Goal: Task Accomplishment & Management: Manage account settings

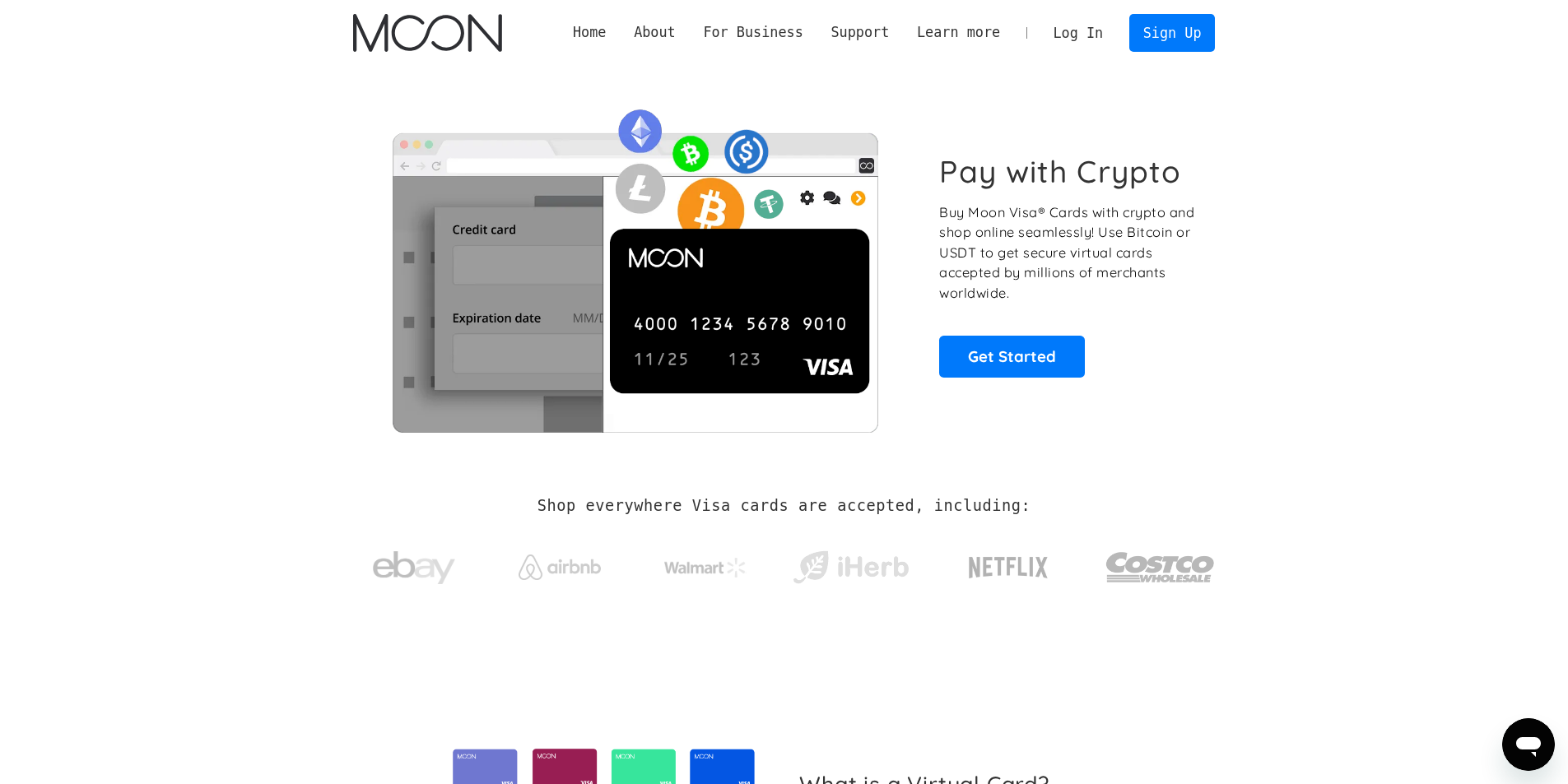
click at [1084, 32] on link "Log In" at bounding box center [1078, 33] width 78 height 36
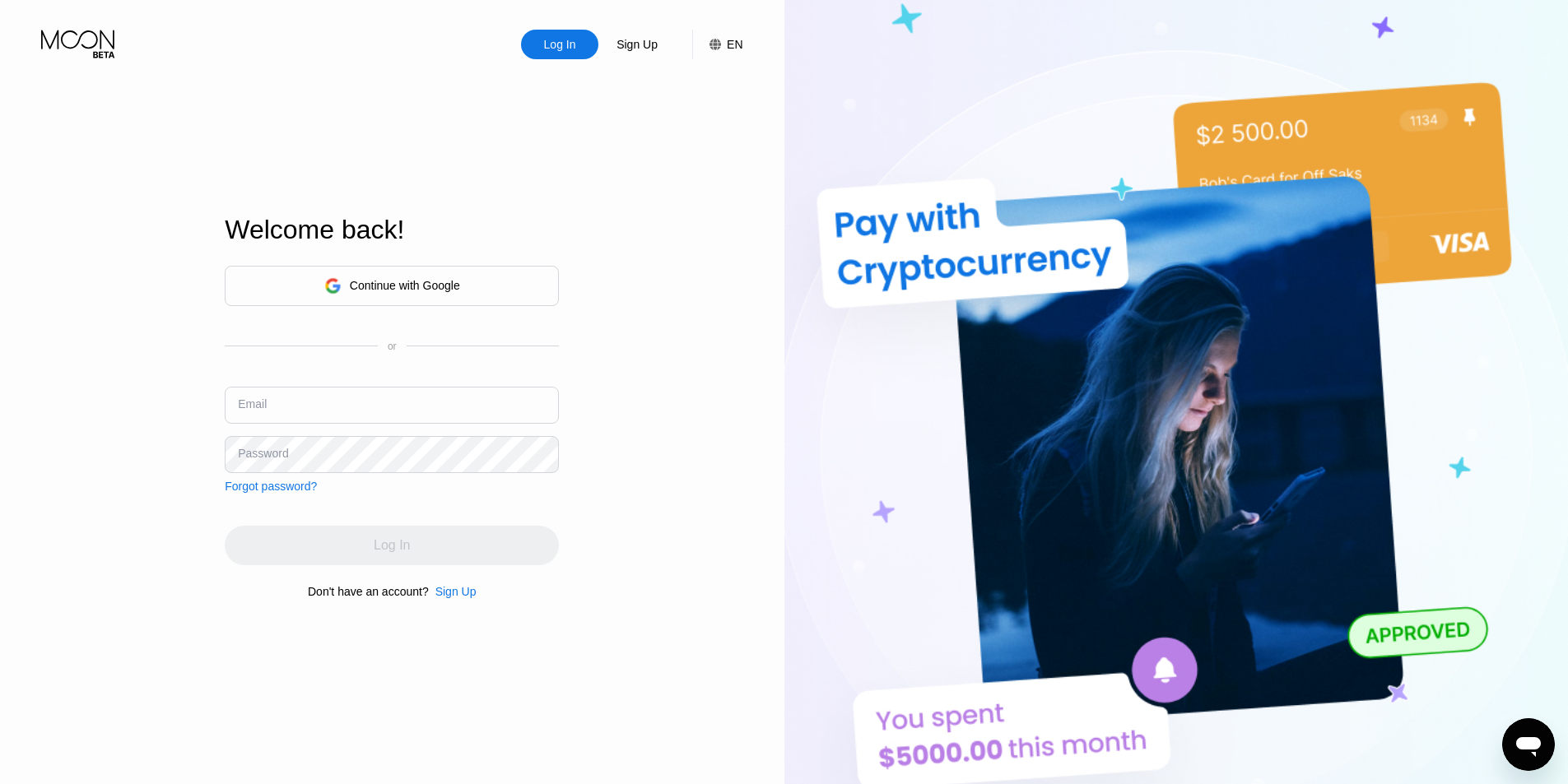
type input "[PERSON_NAME][EMAIL_ADDRESS][DOMAIN_NAME]"
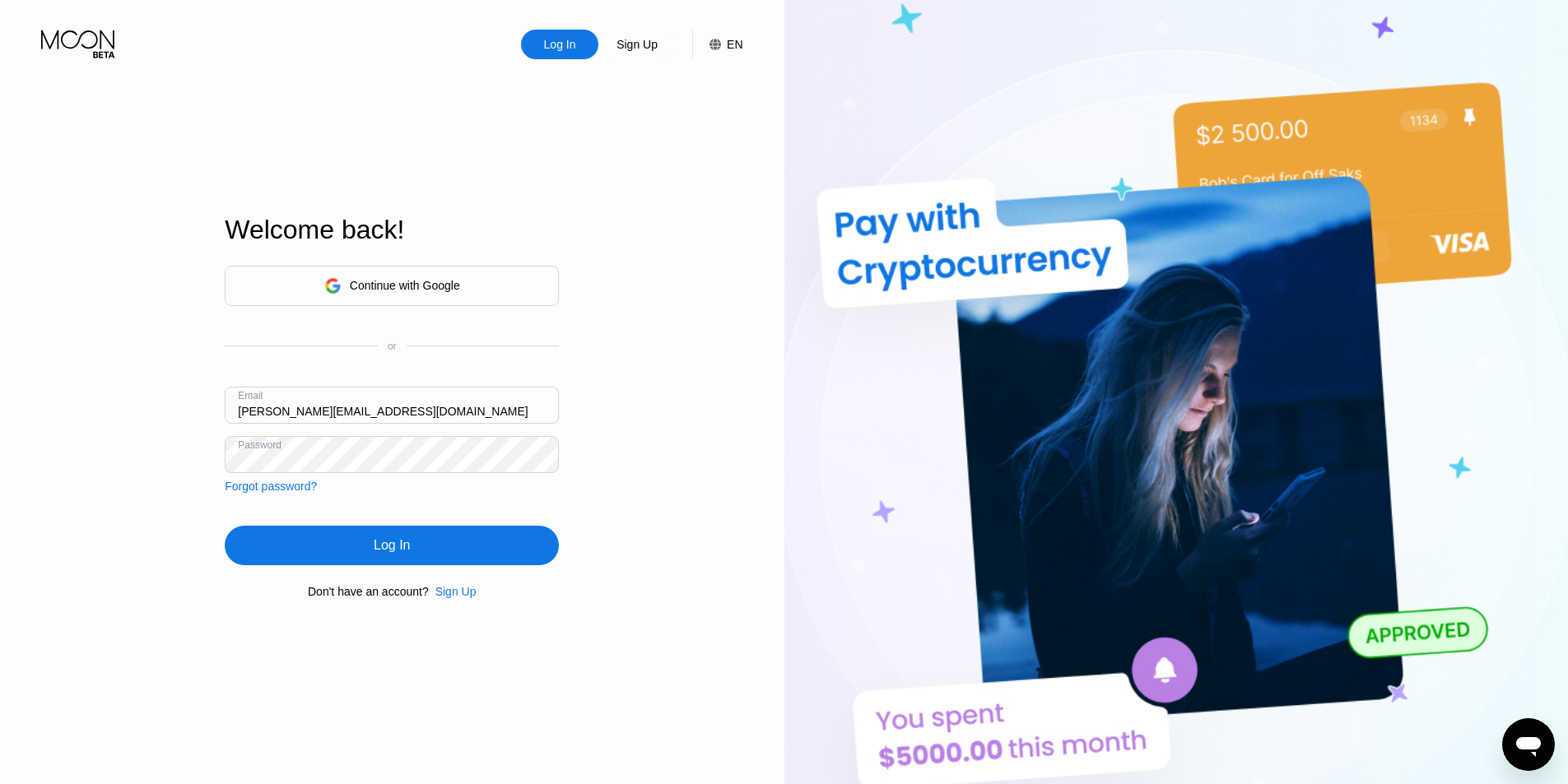
click at [348, 549] on div "Log In" at bounding box center [392, 545] width 335 height 40
click at [358, 548] on div "Log In" at bounding box center [392, 545] width 335 height 40
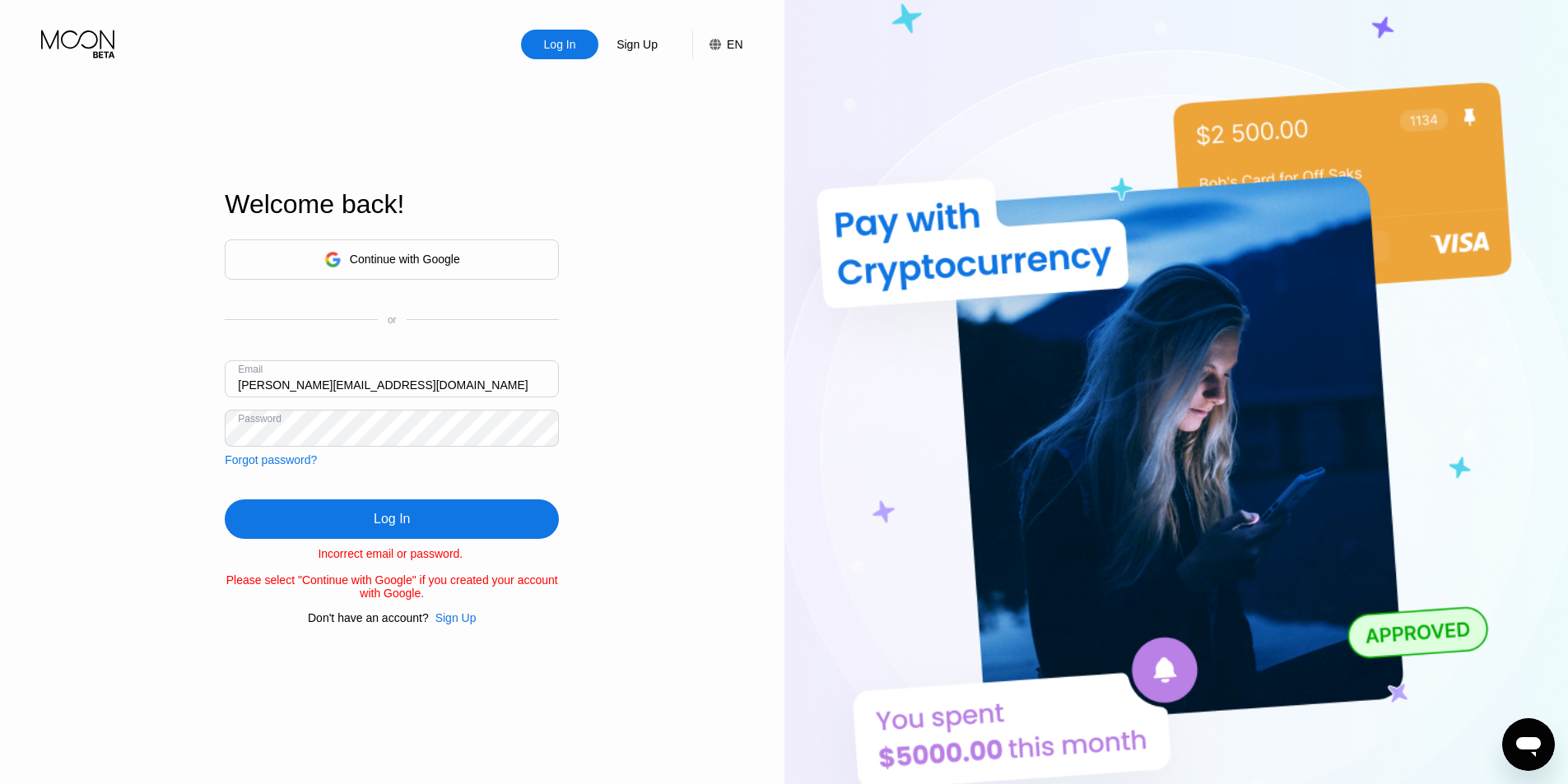
click at [162, 414] on div "Log In Sign Up EN Language English Save Welcome back! Continue with Google or E…" at bounding box center [392, 431] width 784 height 862
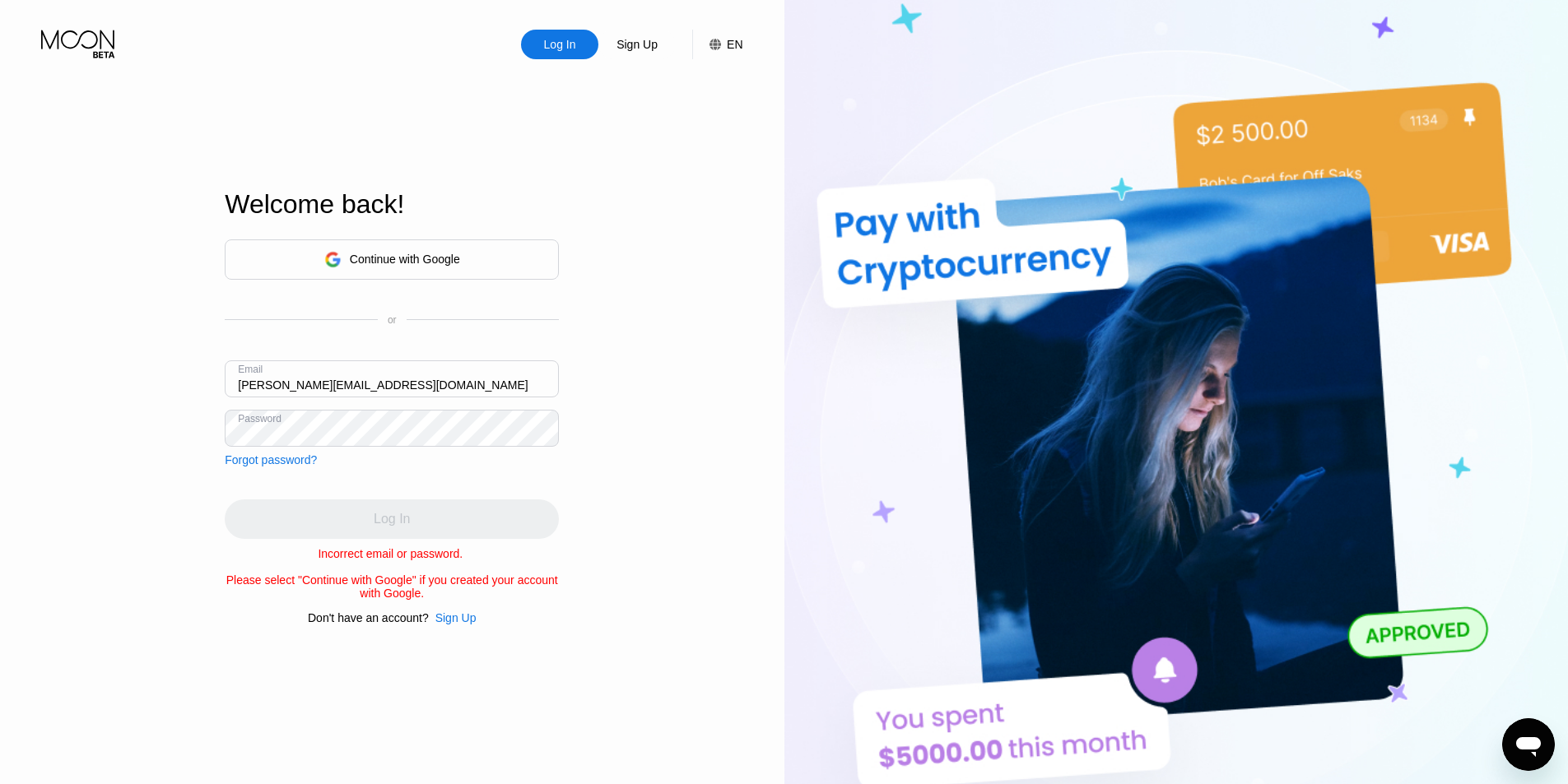
drag, startPoint x: 293, startPoint y: 509, endPoint x: 283, endPoint y: 509, distance: 10.0
click at [293, 509] on div "Log In" at bounding box center [392, 519] width 335 height 40
click at [274, 509] on div "Log In" at bounding box center [392, 519] width 335 height 40
click at [435, 269] on div "Continue with Google" at bounding box center [392, 260] width 335 height 41
